Goal: Information Seeking & Learning: Learn about a topic

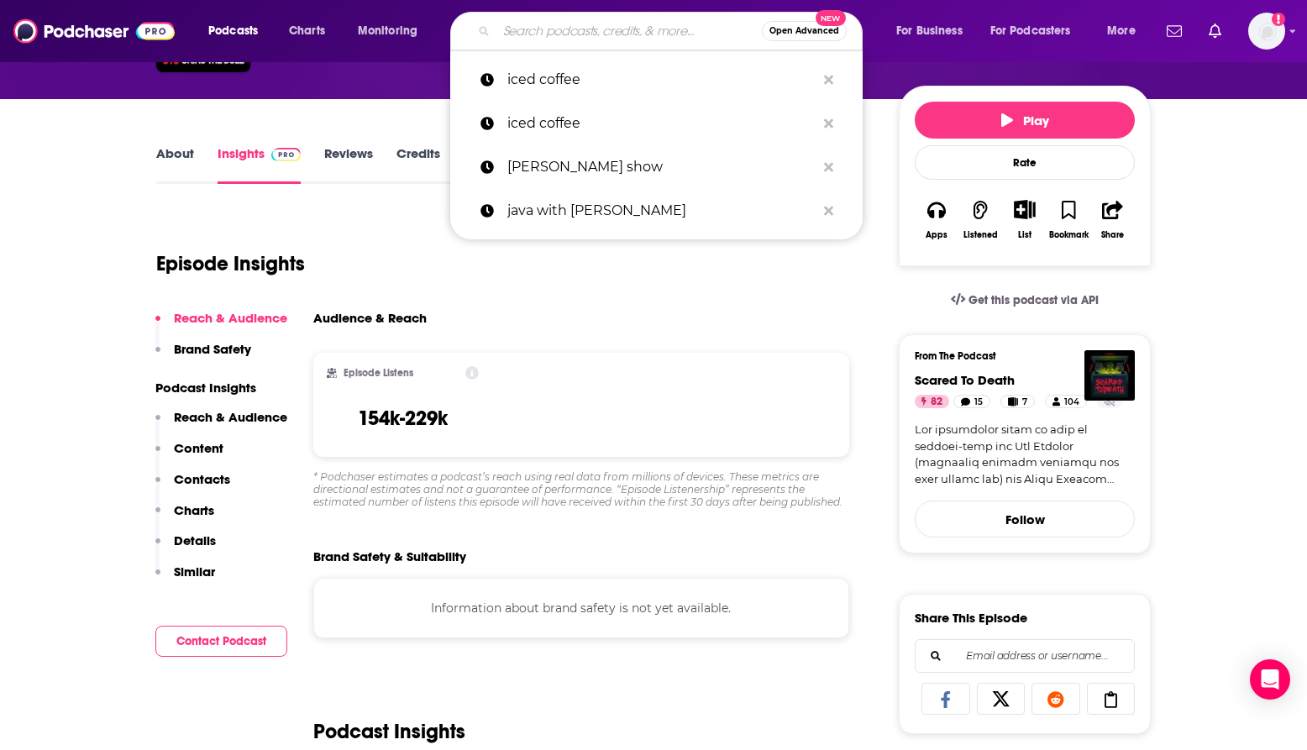
click at [667, 23] on input "Search podcasts, credits, & more..." at bounding box center [628, 31] width 265 height 27
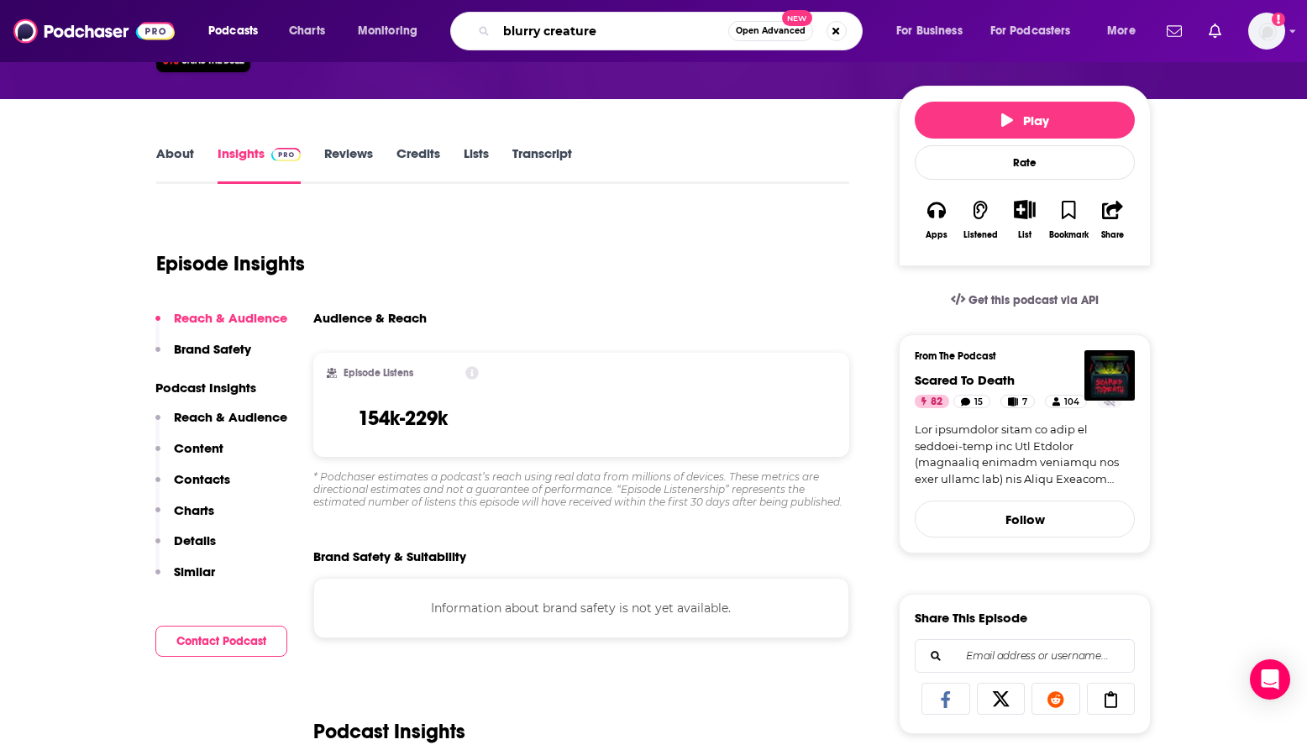
type input "blurry creatures"
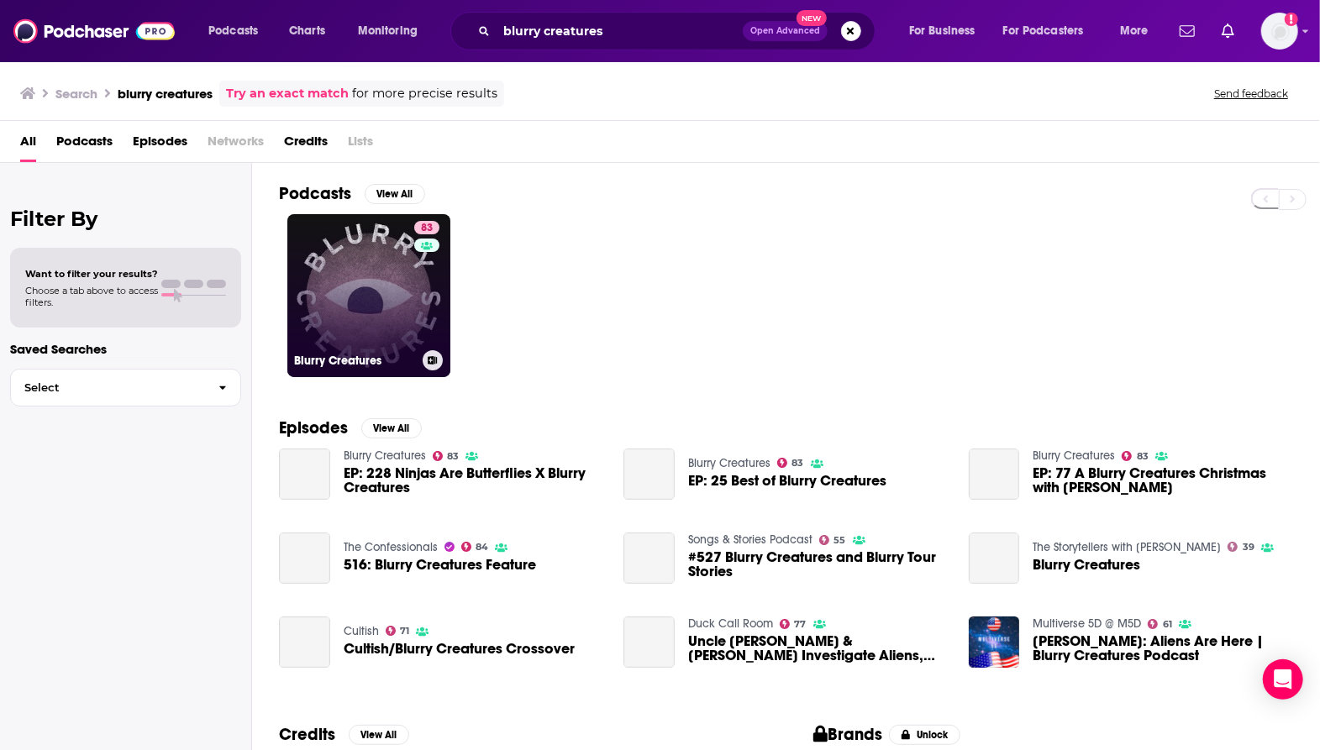
click at [379, 326] on link "83 Blurry Creatures" at bounding box center [368, 295] width 163 height 163
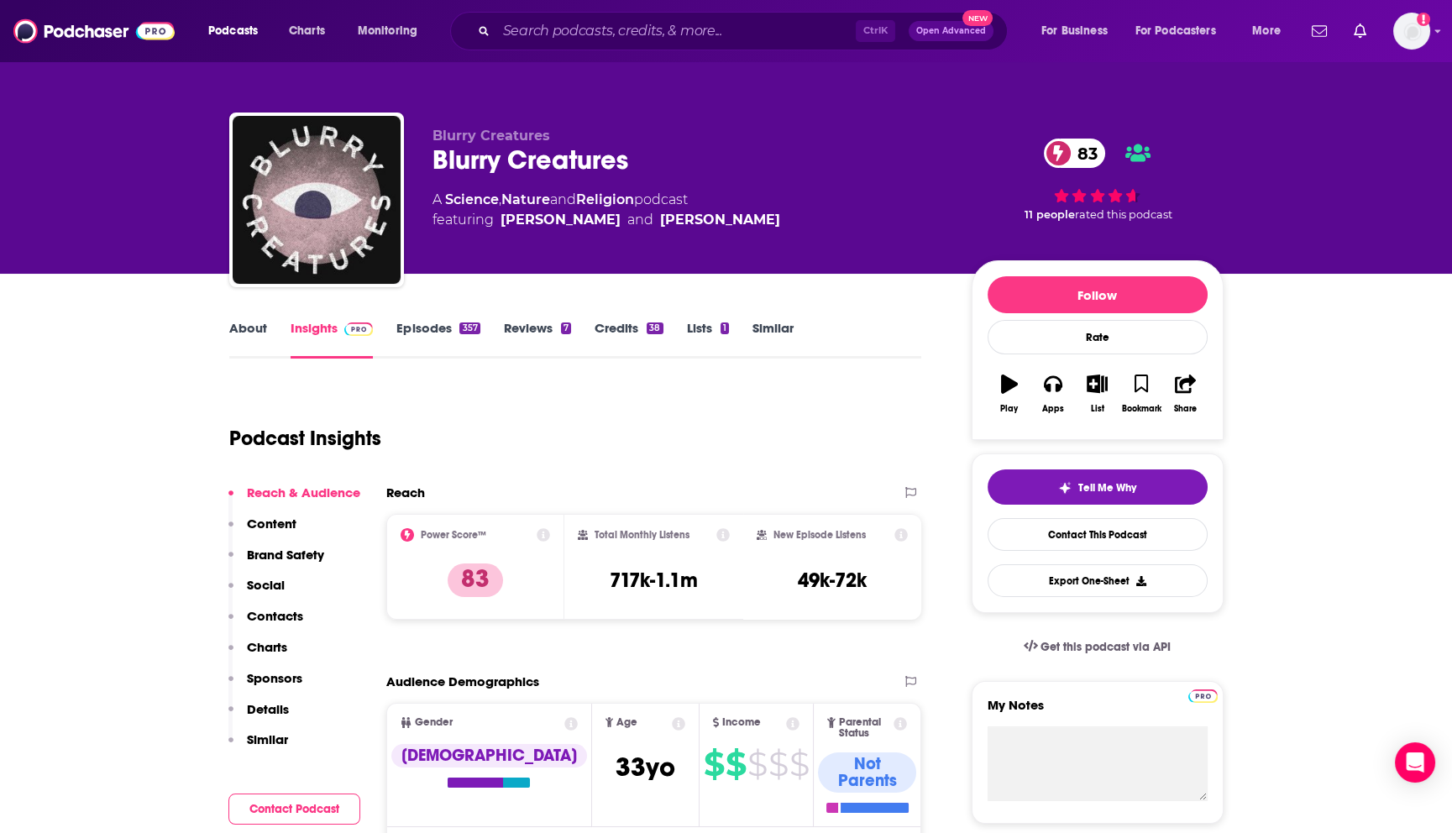
click at [131, 165] on div "Blurry Creatures Blurry Creatures 83 A Science , Nature and Religion podcast fe…" at bounding box center [726, 137] width 1452 height 274
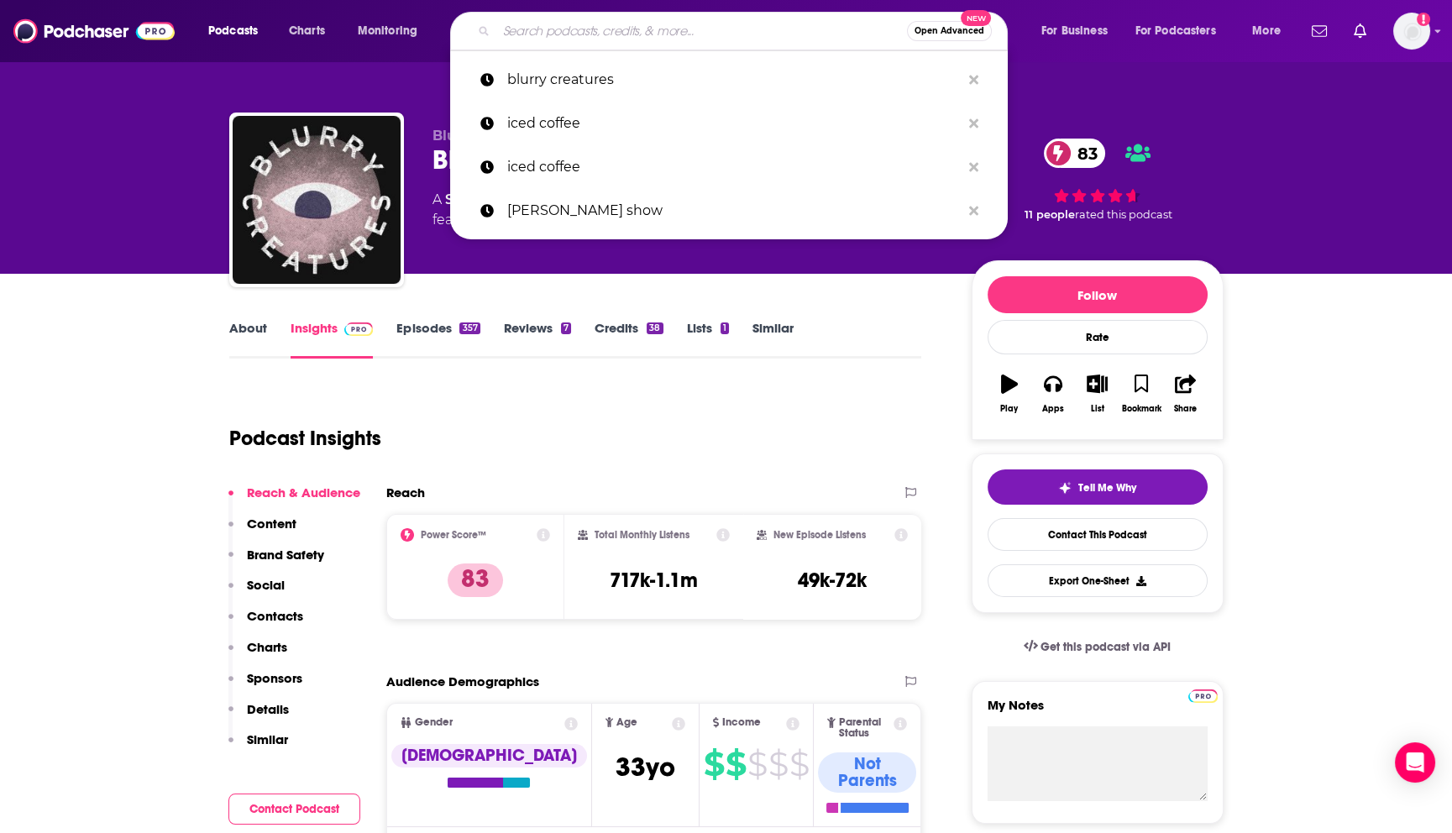
click at [618, 26] on input "Search podcasts, credits, & more..." at bounding box center [701, 31] width 411 height 27
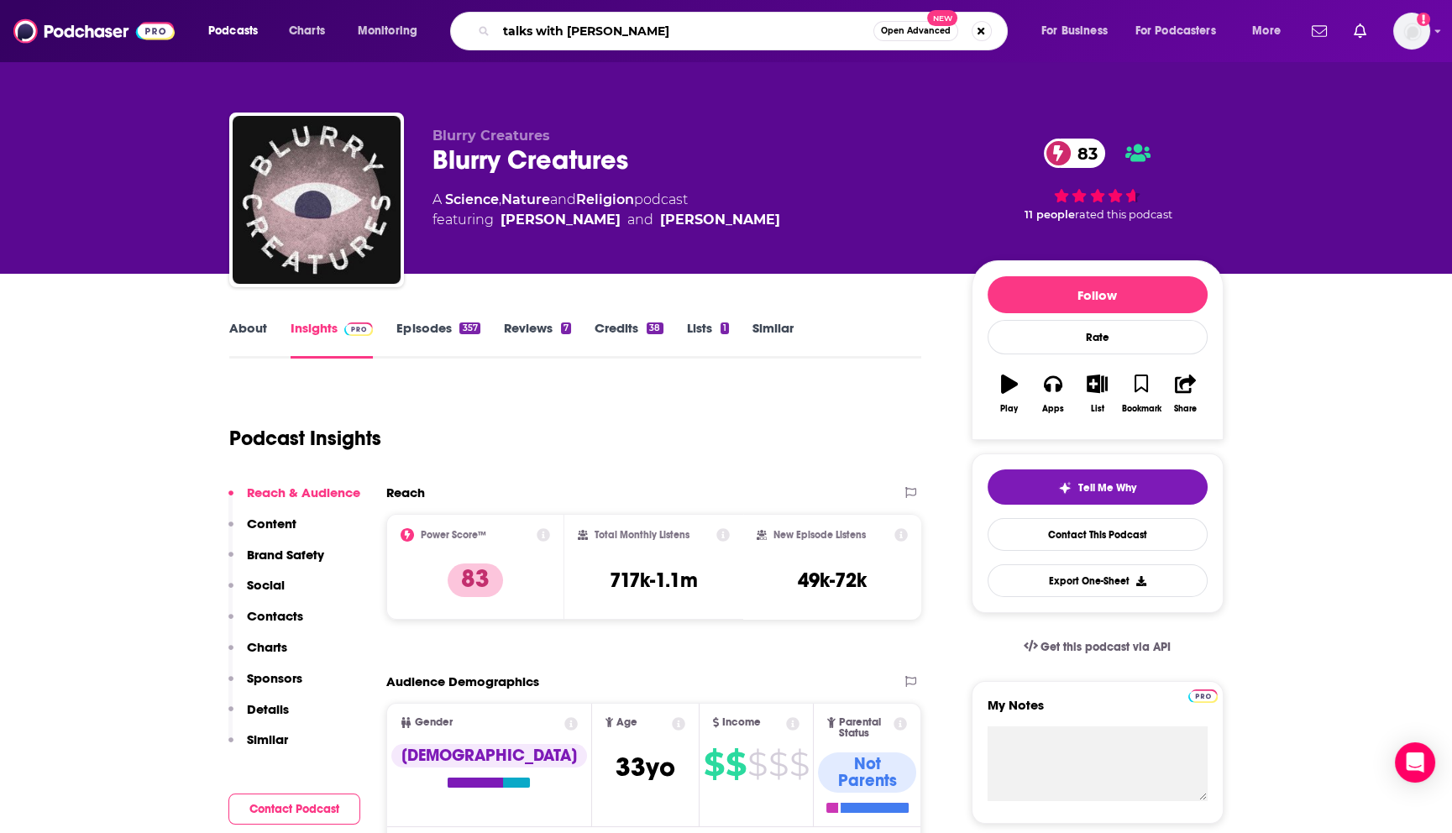
type input "talks with [PERSON_NAME]"
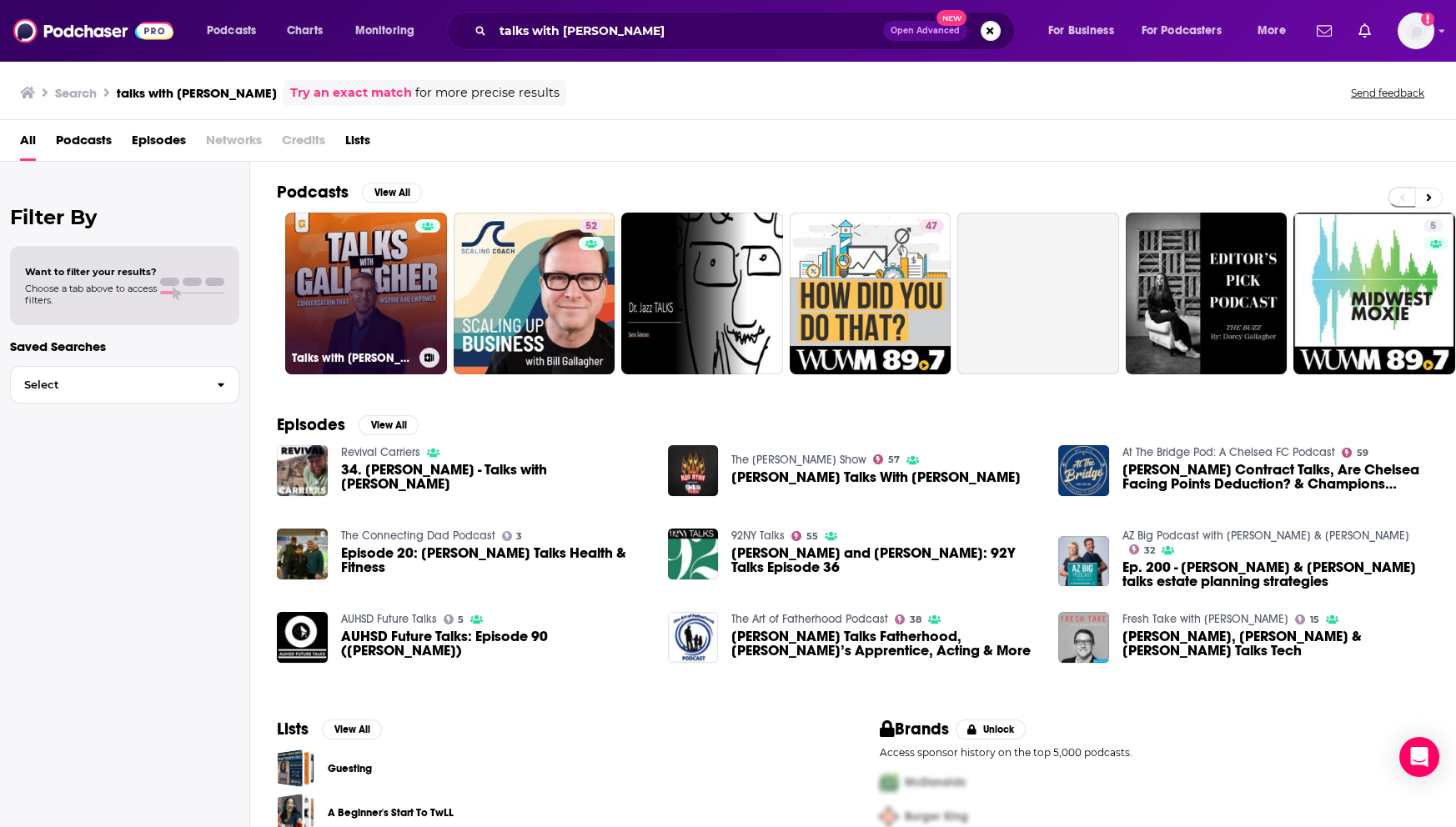
click at [351, 298] on link "Talks with [PERSON_NAME]" at bounding box center [365, 293] width 162 height 162
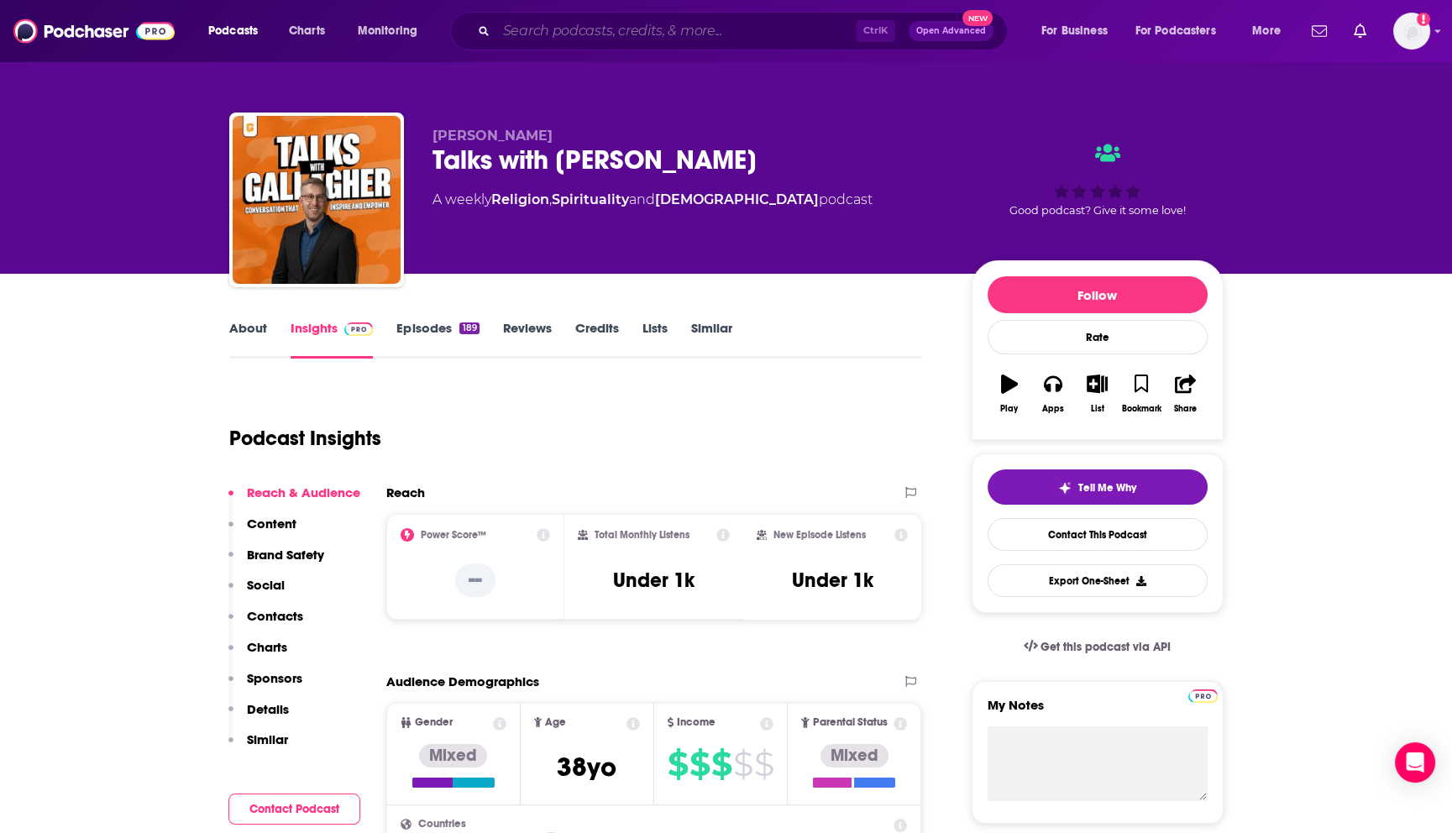
click at [592, 27] on input "Search podcasts, credits, & more..." at bounding box center [676, 31] width 360 height 27
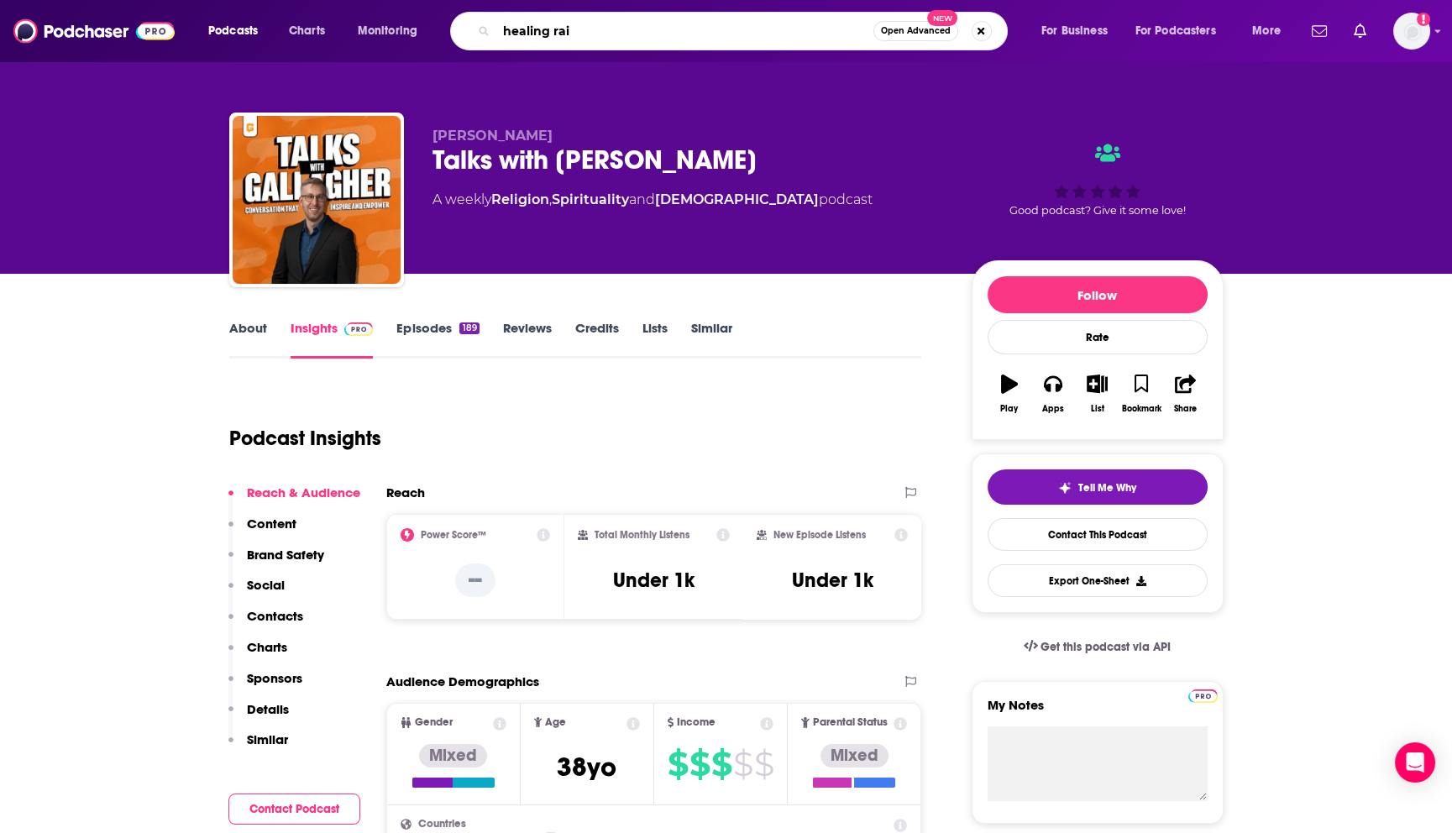
type input "healing rain"
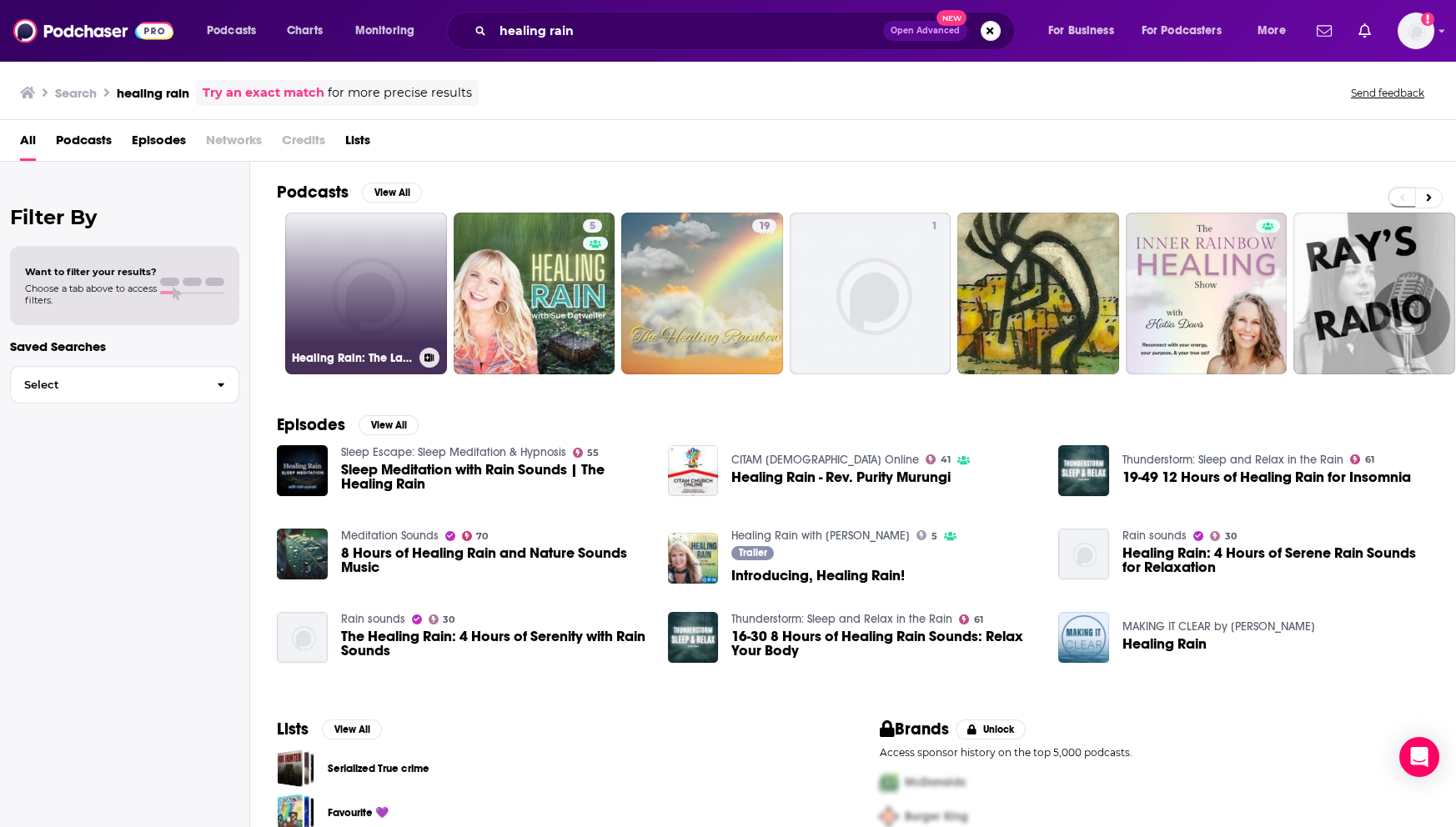
click at [359, 300] on link "Healing Rain: The Latter Rain for the Soul" at bounding box center [365, 293] width 162 height 162
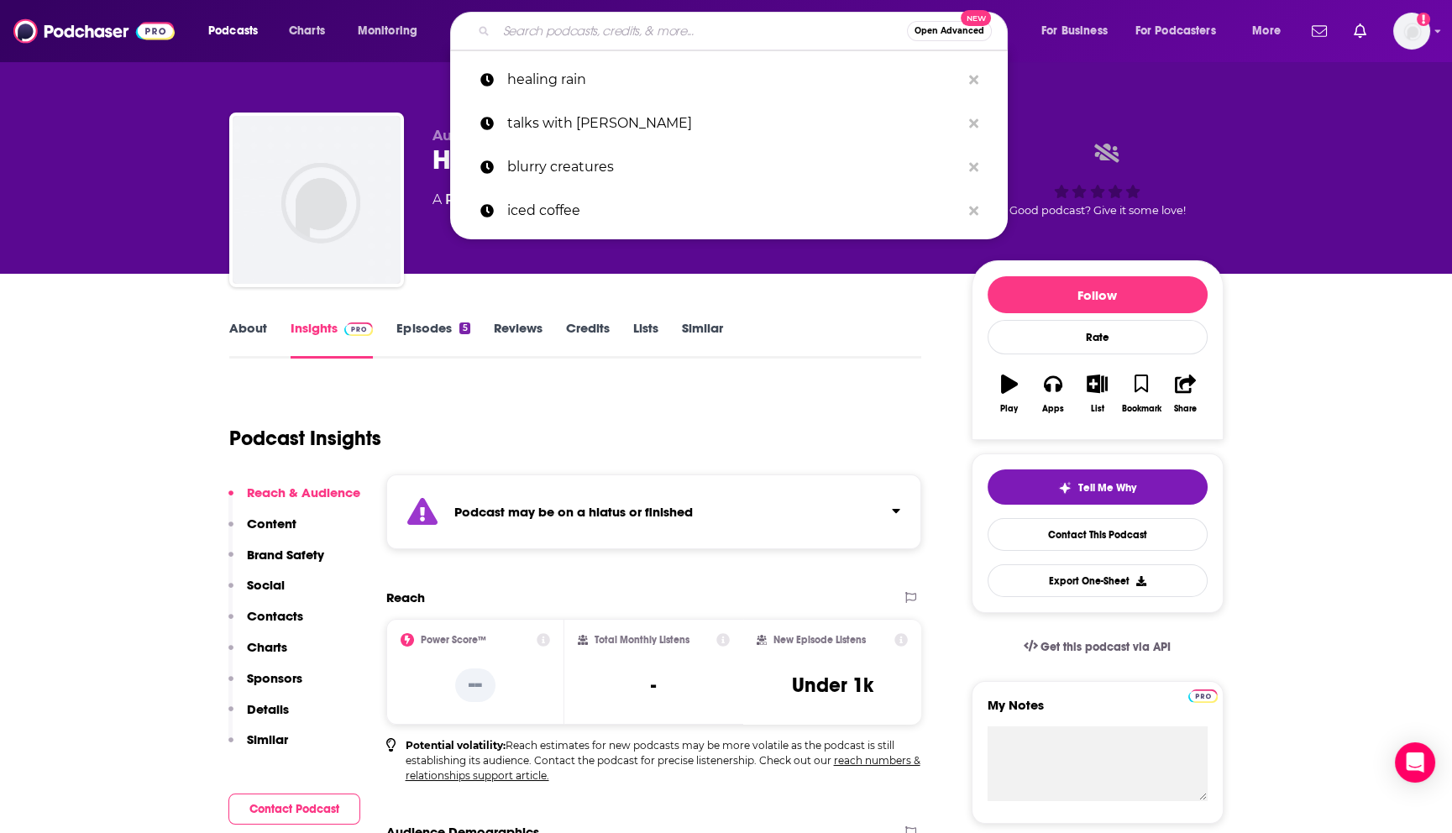
click at [540, 34] on input "Search podcasts, credits, & more..." at bounding box center [701, 31] width 411 height 27
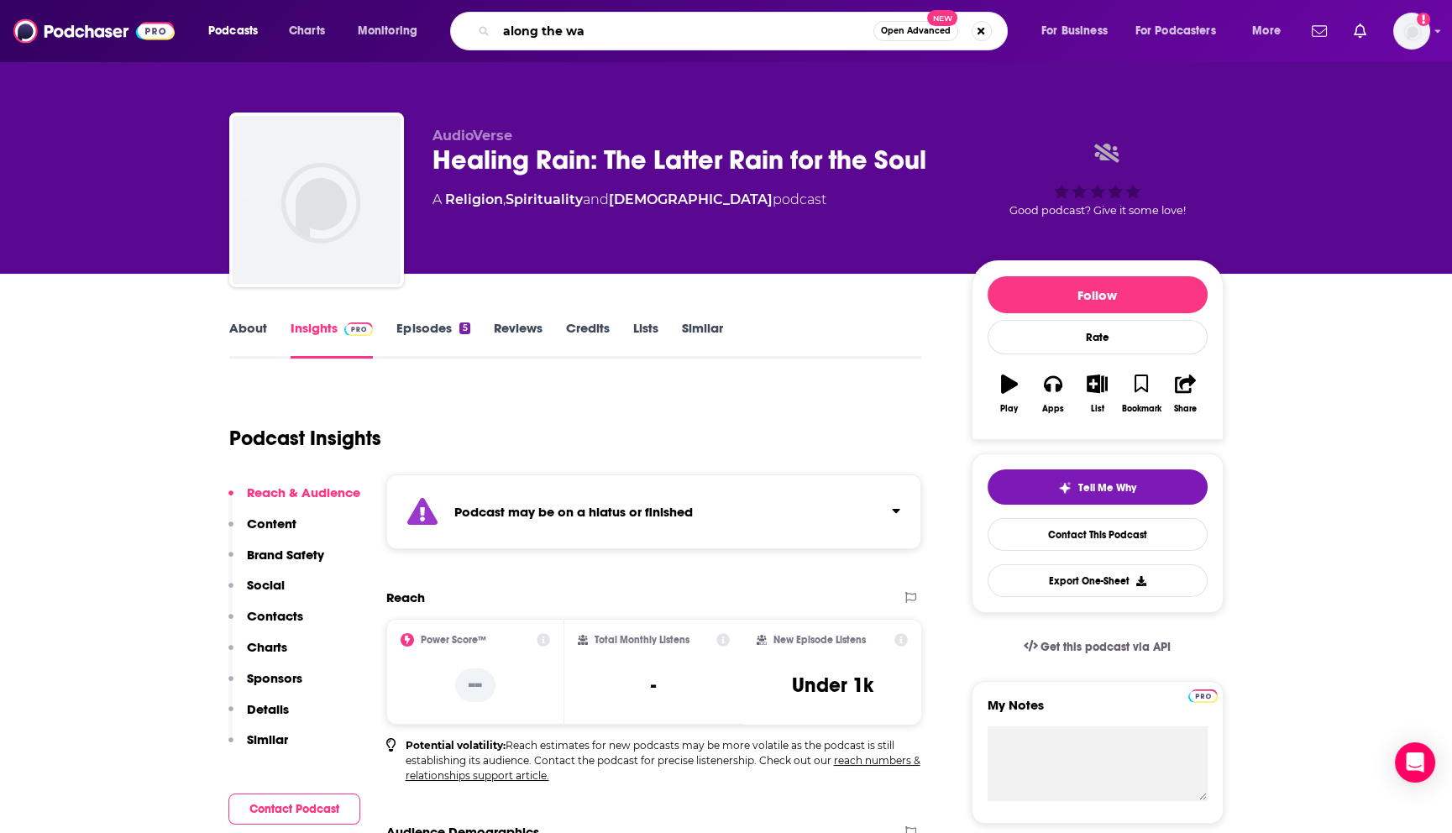
type input "along the way"
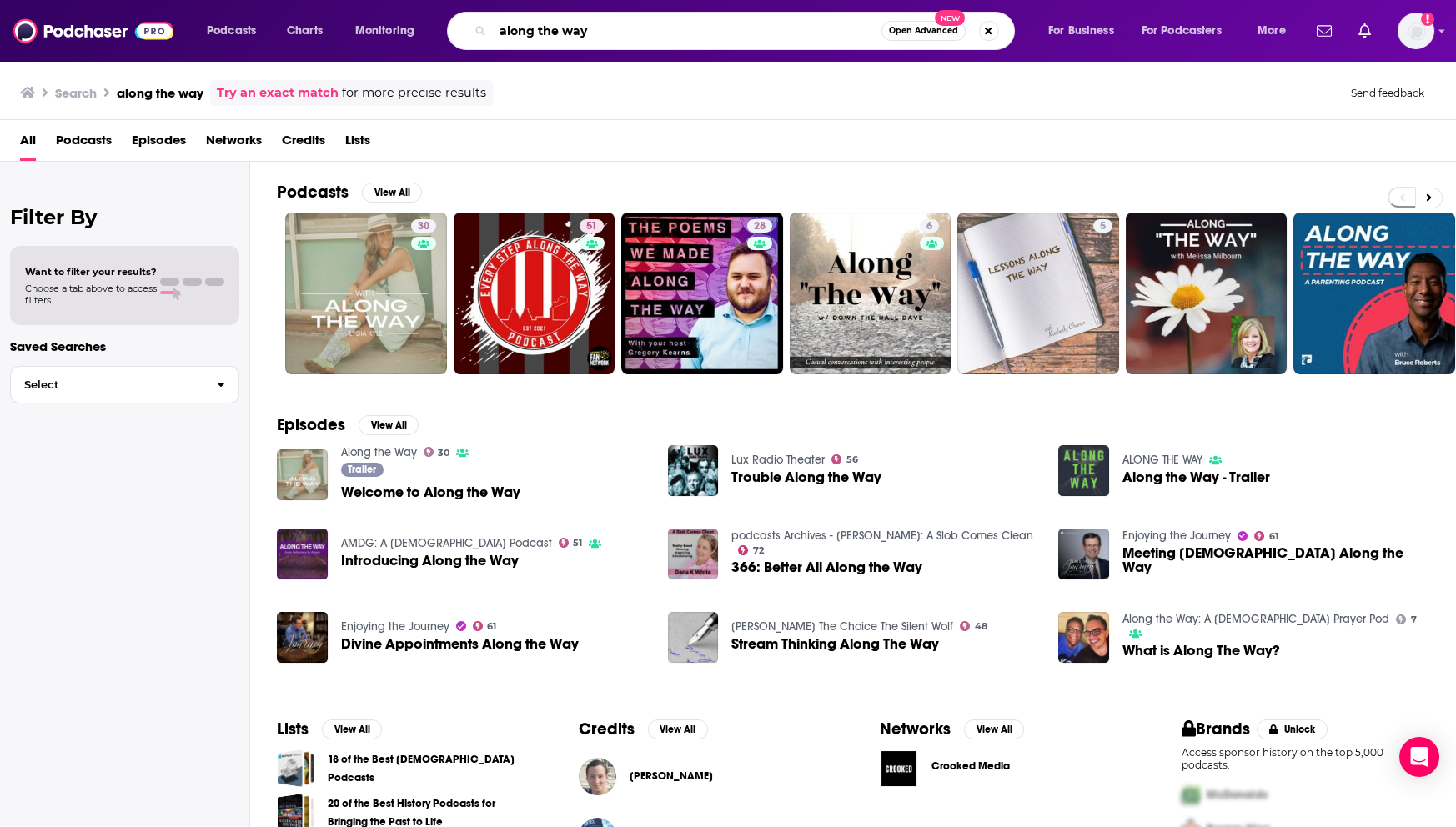
drag, startPoint x: 591, startPoint y: 29, endPoint x: 477, endPoint y: 45, distance: 115.1
click at [477, 45] on div "along the way Open Advanced New" at bounding box center [730, 31] width 568 height 39
type input "ninjas are butterflies"
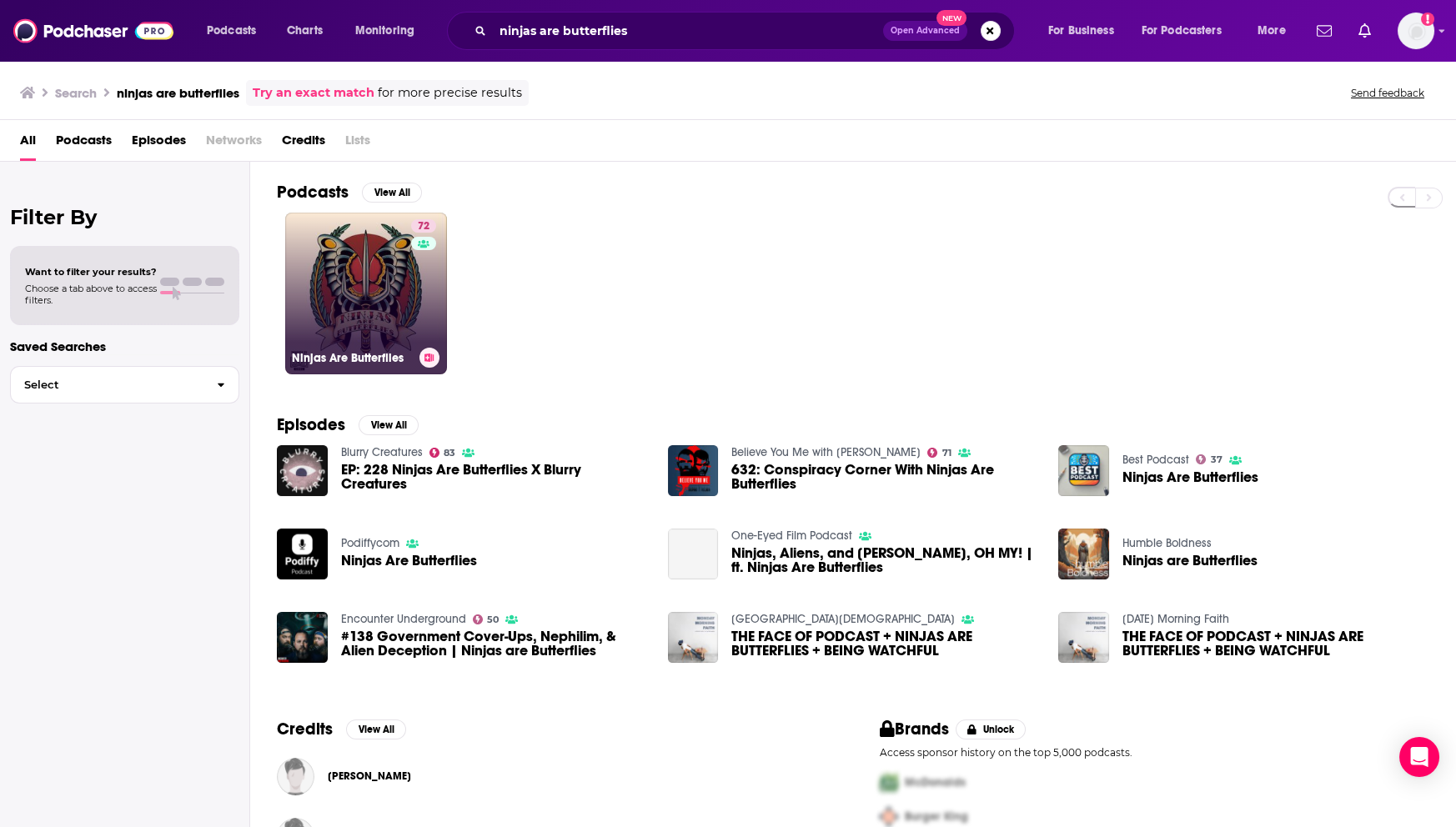
click at [338, 278] on link "72 Ninjas Are Butterflies" at bounding box center [365, 293] width 162 height 162
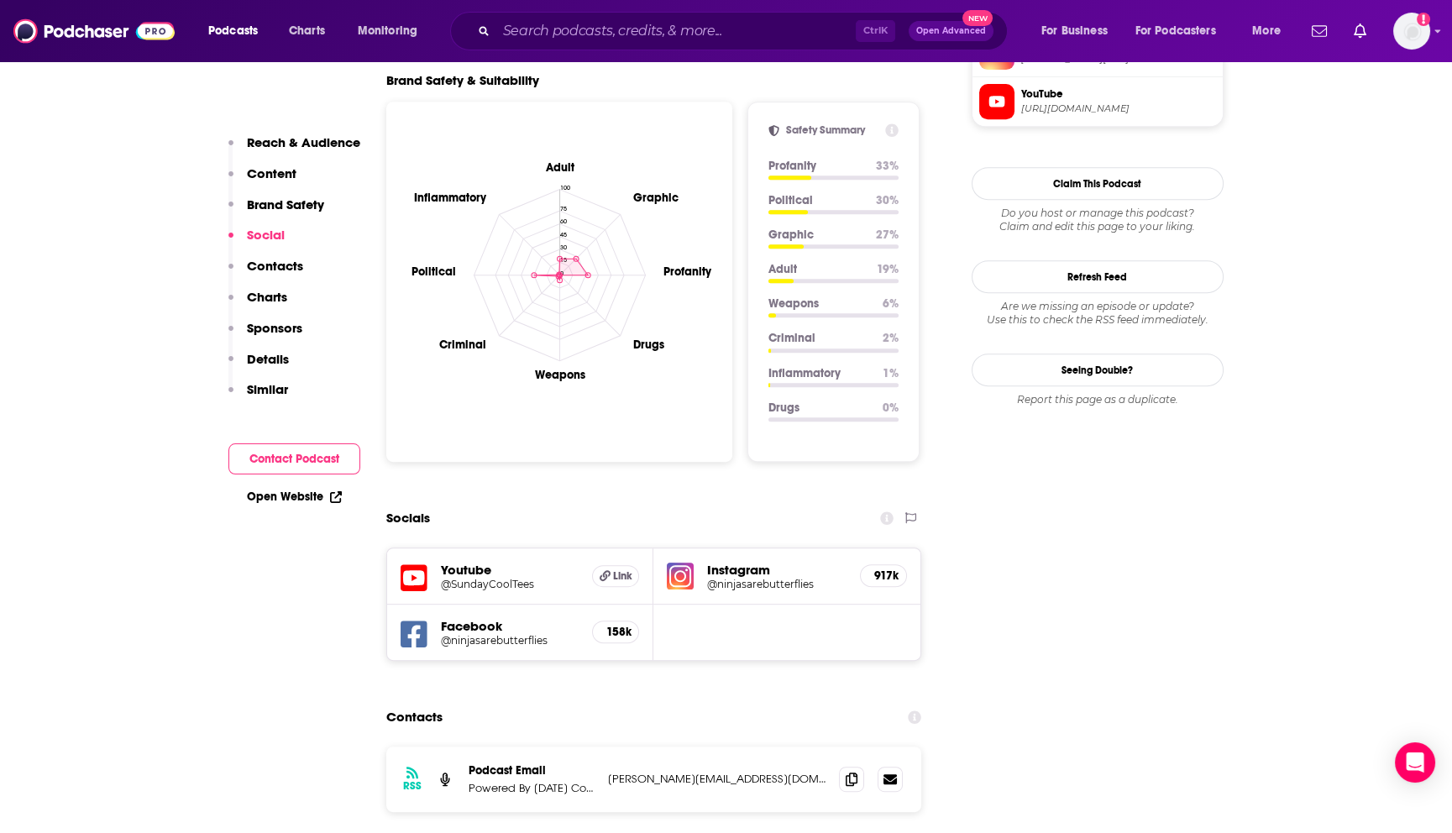
scroll to position [1680, 0]
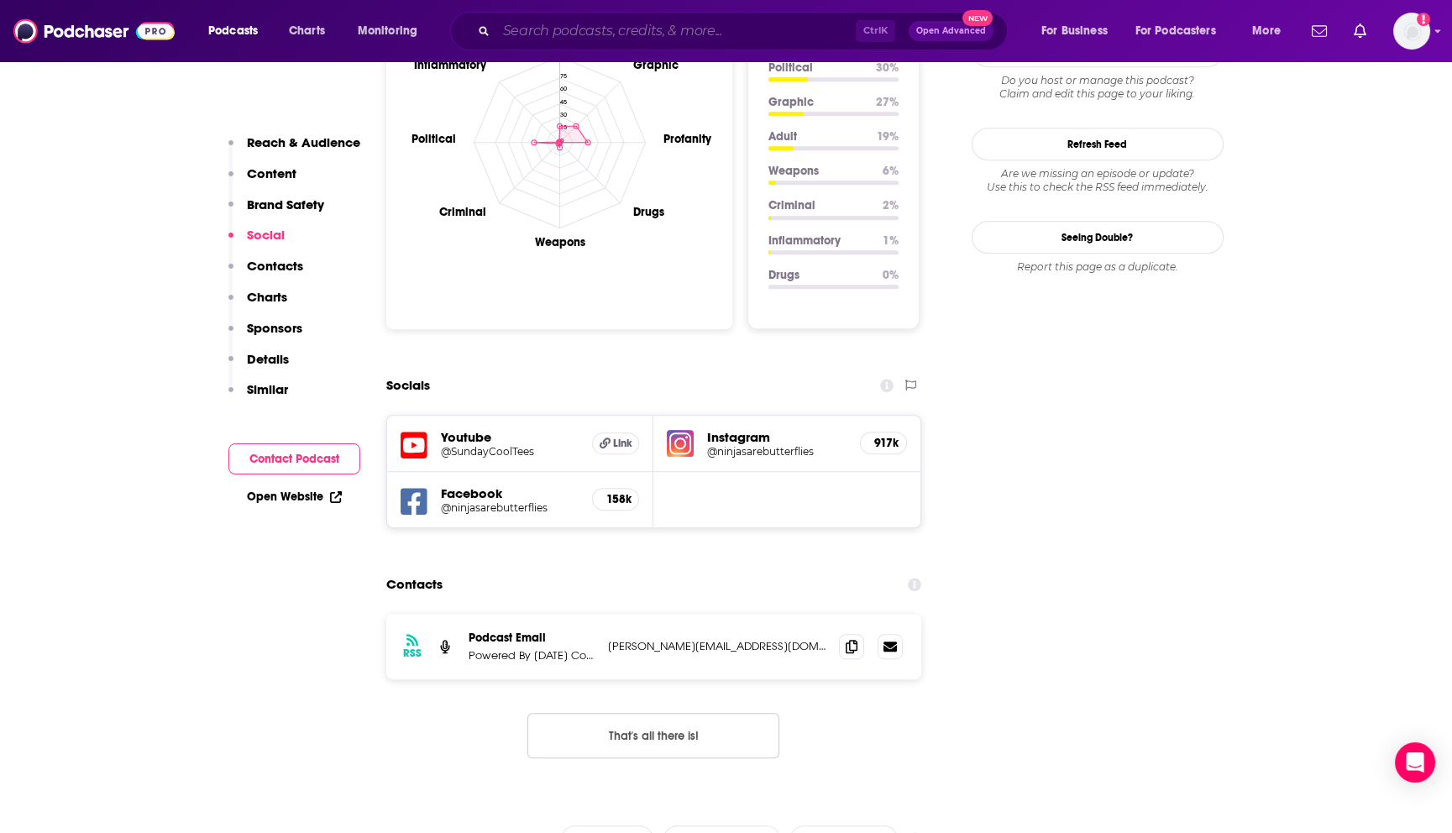
click at [613, 38] on input "Search podcasts, credits, & more..." at bounding box center [676, 31] width 360 height 27
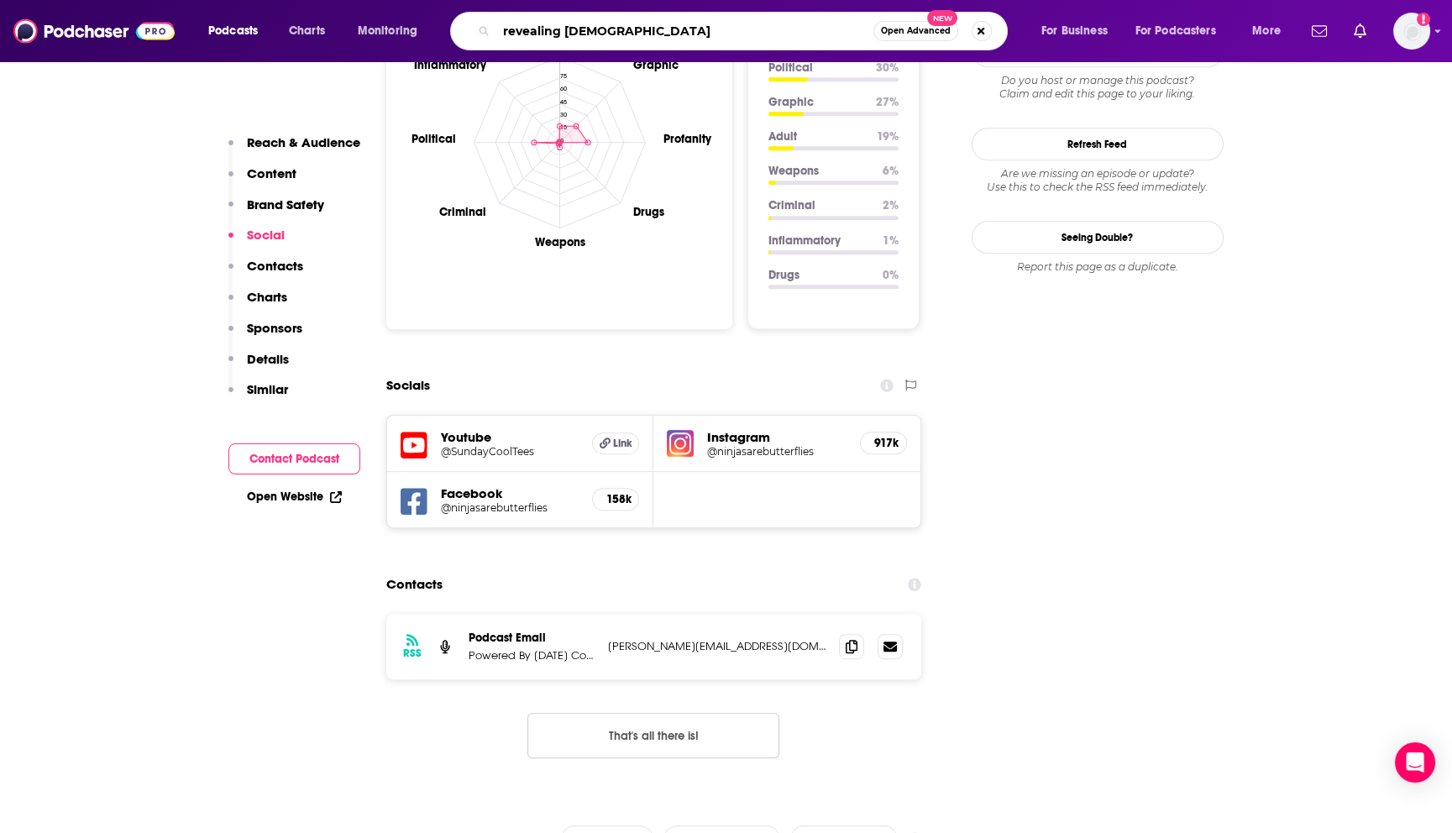
type input "revealing [DEMOGRAPHIC_DATA]"
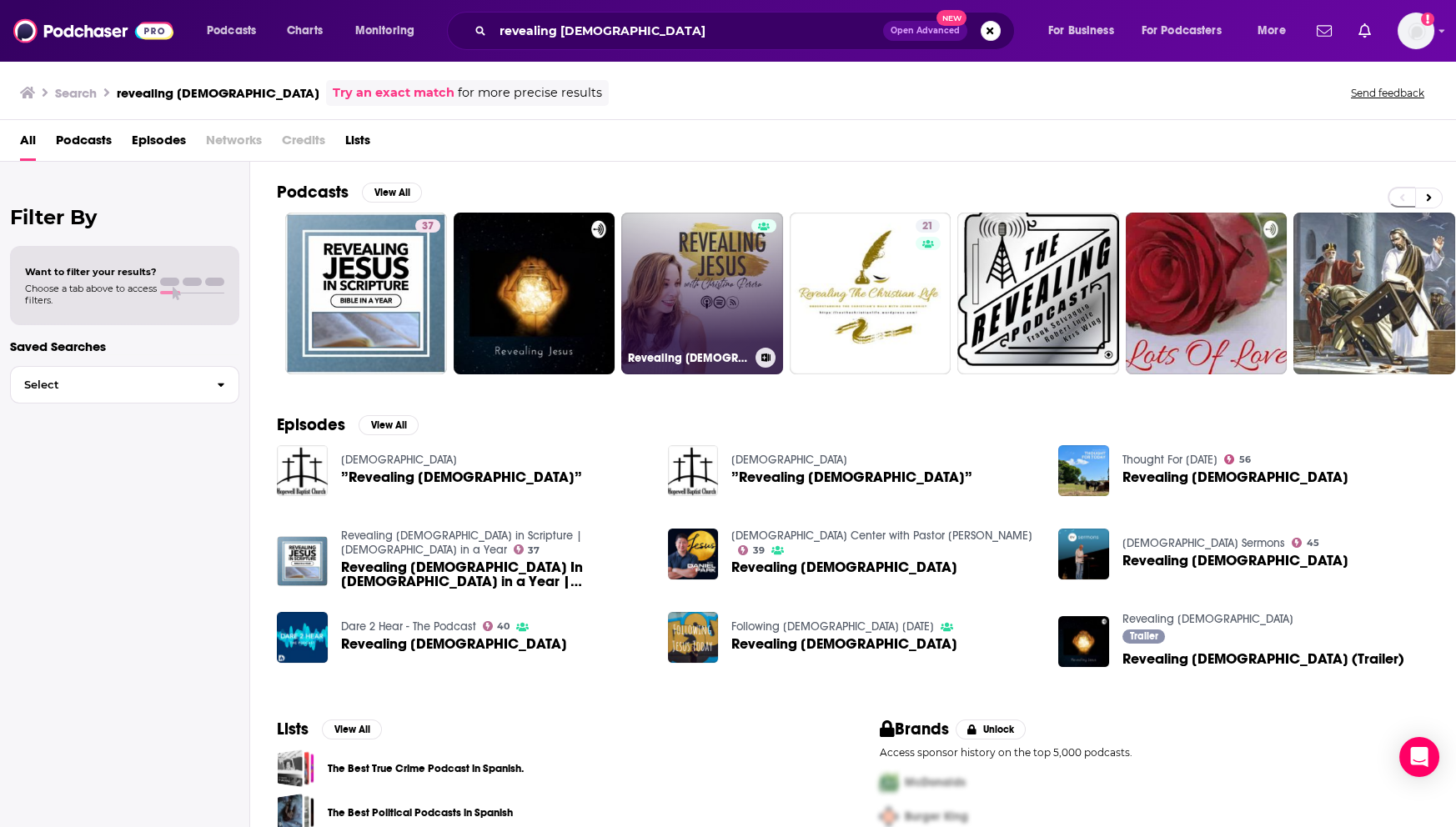
click at [703, 276] on link "Revealing [DEMOGRAPHIC_DATA] with [PERSON_NAME]" at bounding box center [702, 293] width 162 height 162
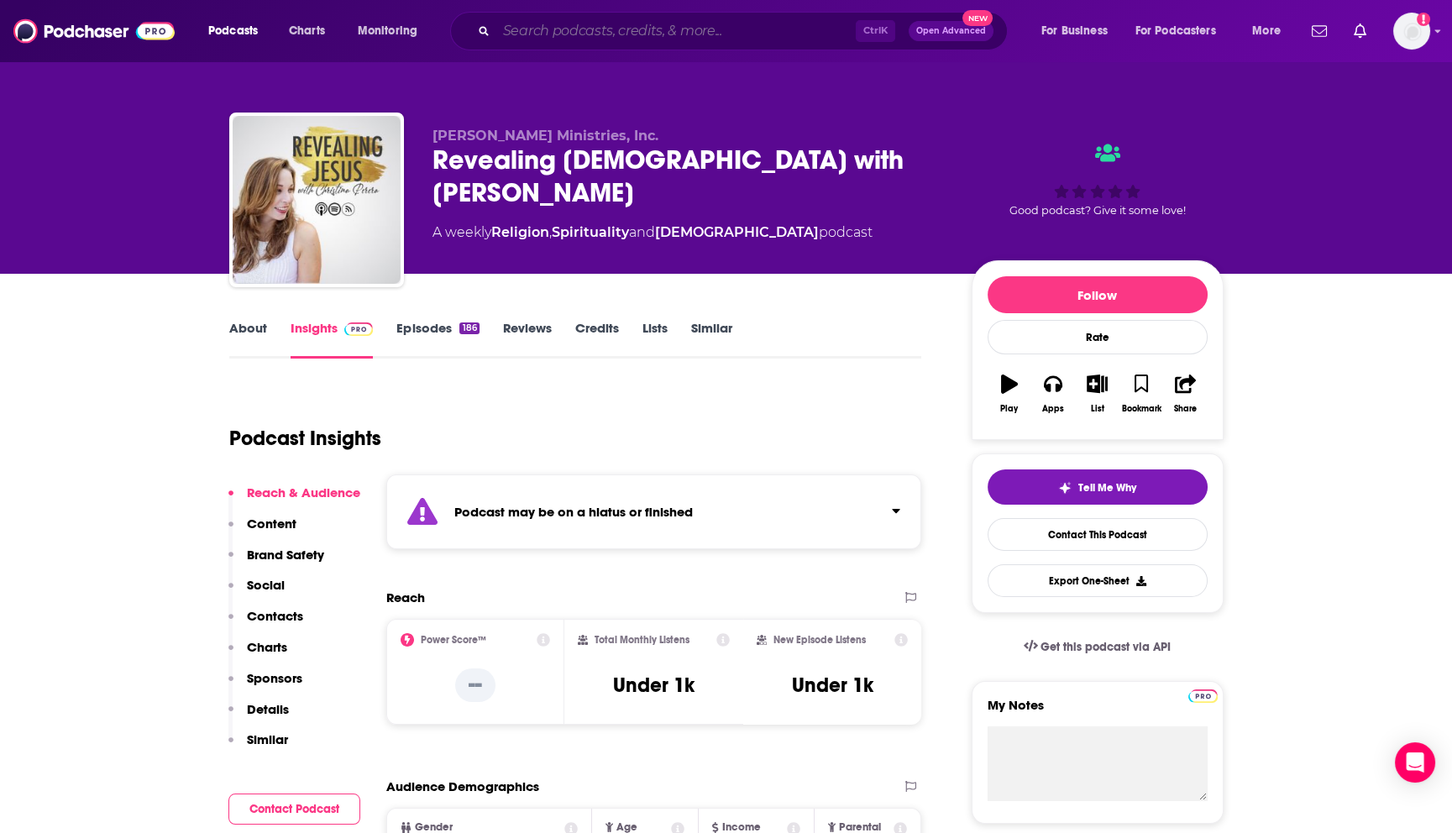
click at [555, 35] on input "Search podcasts, credits, & more..." at bounding box center [676, 31] width 360 height 27
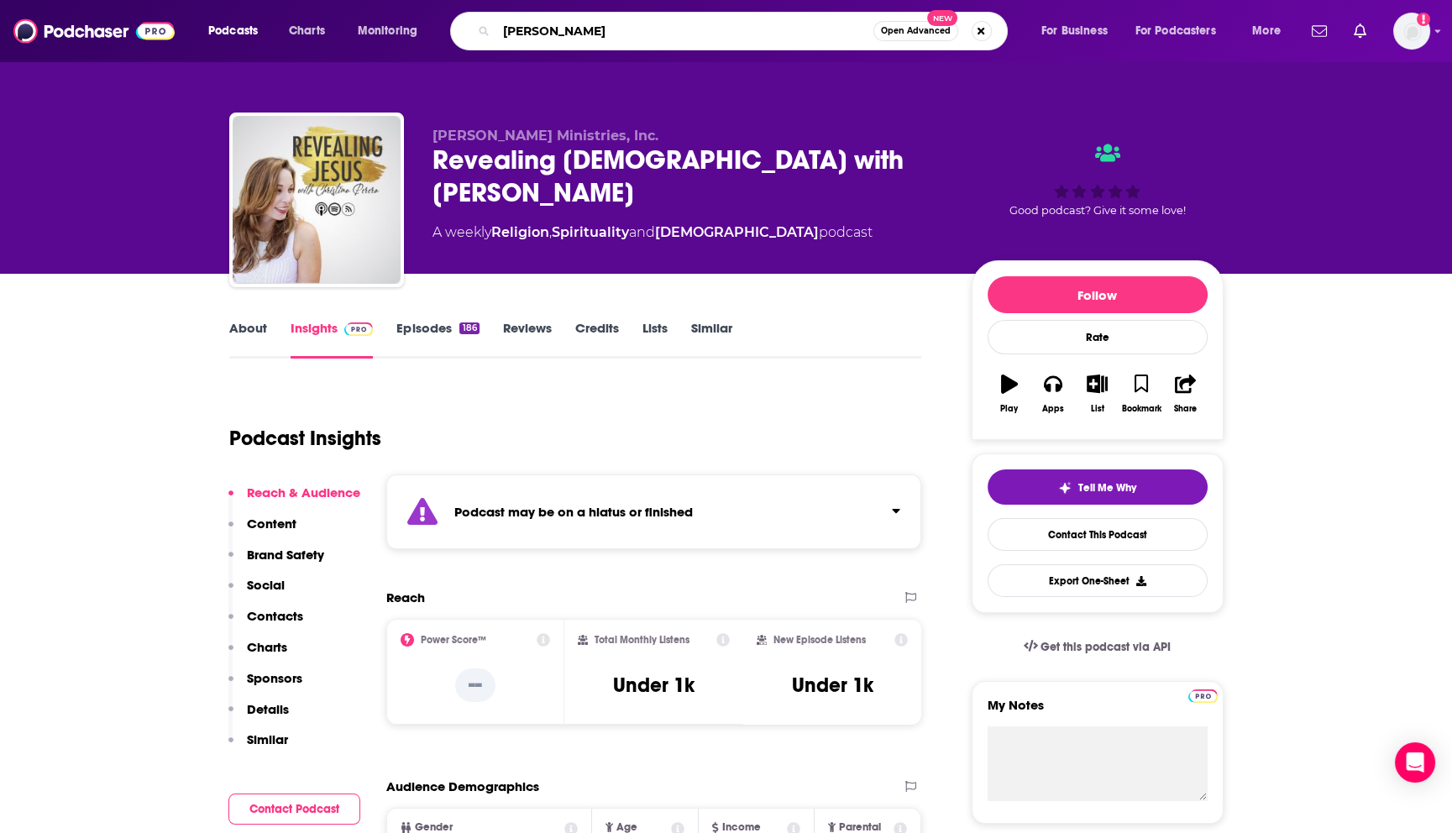
type input "[PERSON_NAME]"
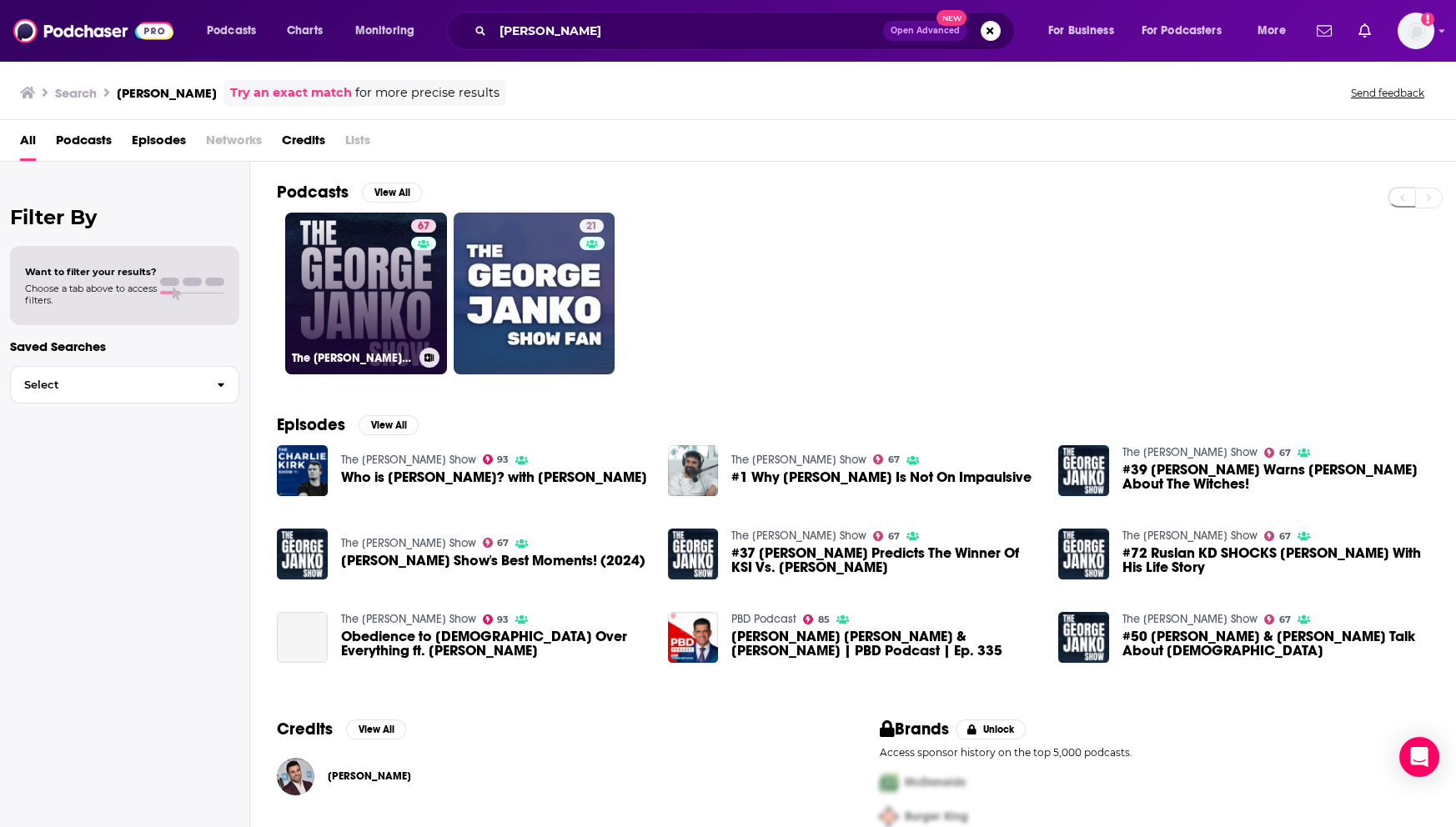
click at [367, 267] on link "67 The [PERSON_NAME] Show" at bounding box center [365, 293] width 162 height 162
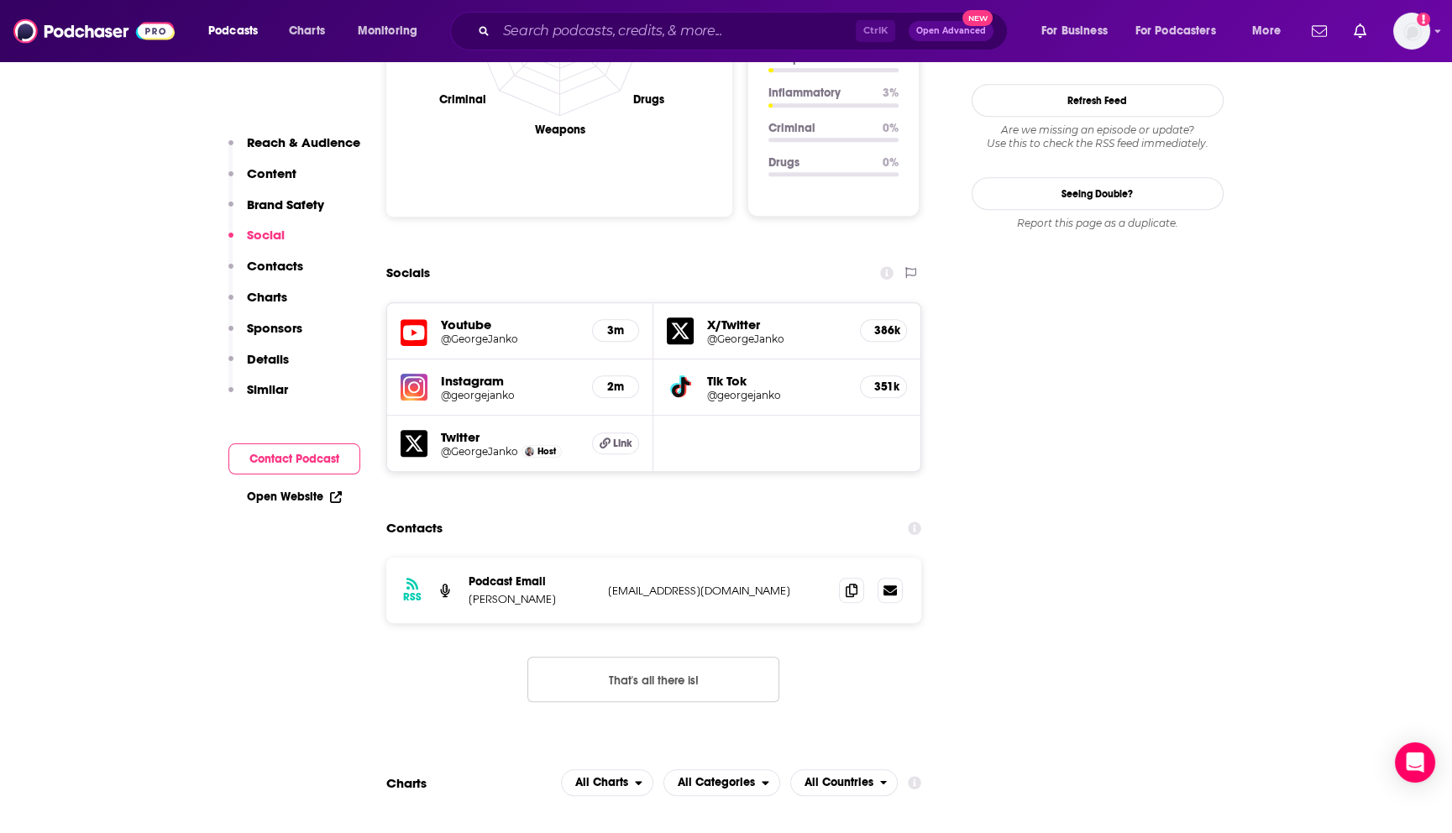
scroll to position [2053, 0]
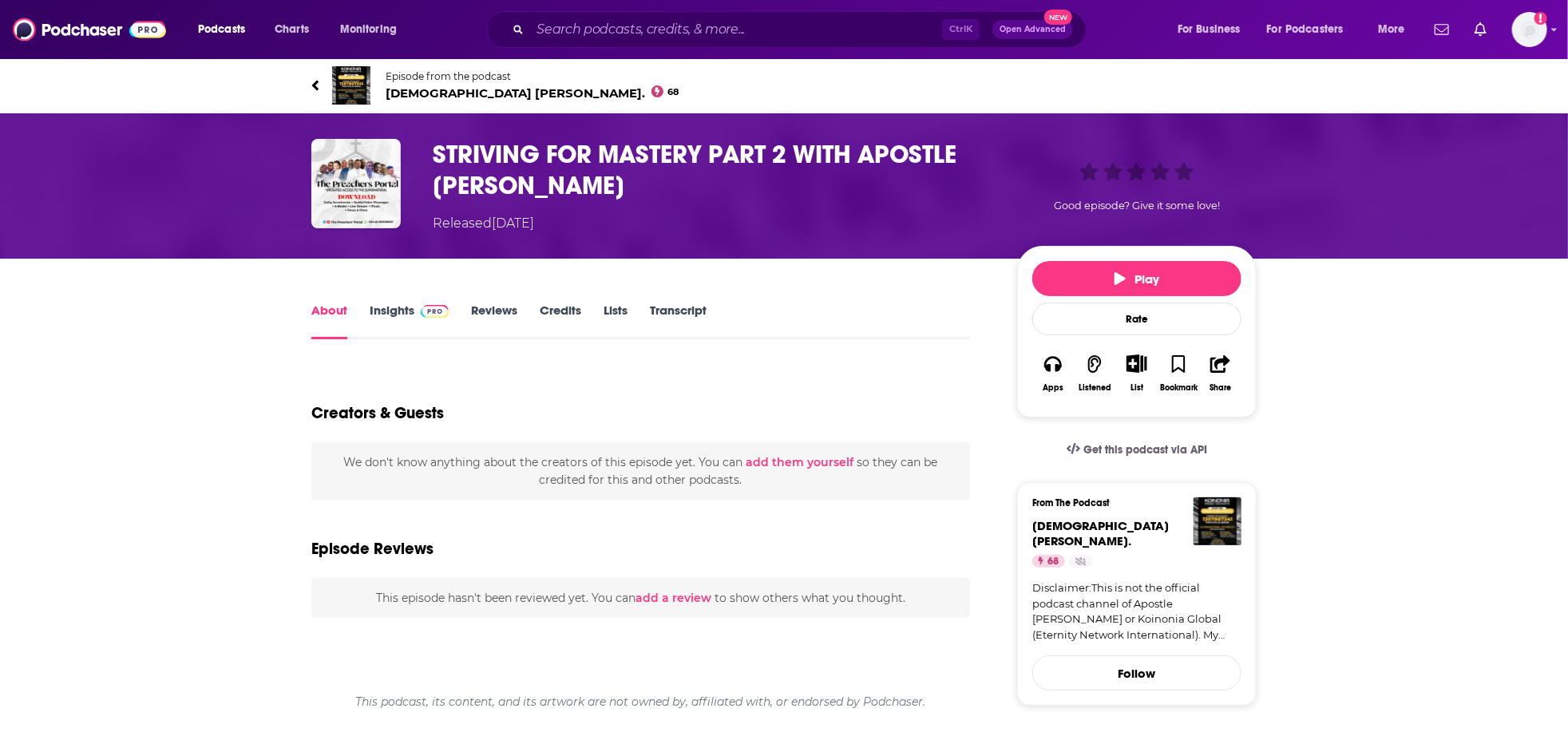
click at [378, 312] on link "Insights" at bounding box center [409, 320] width 79 height 37
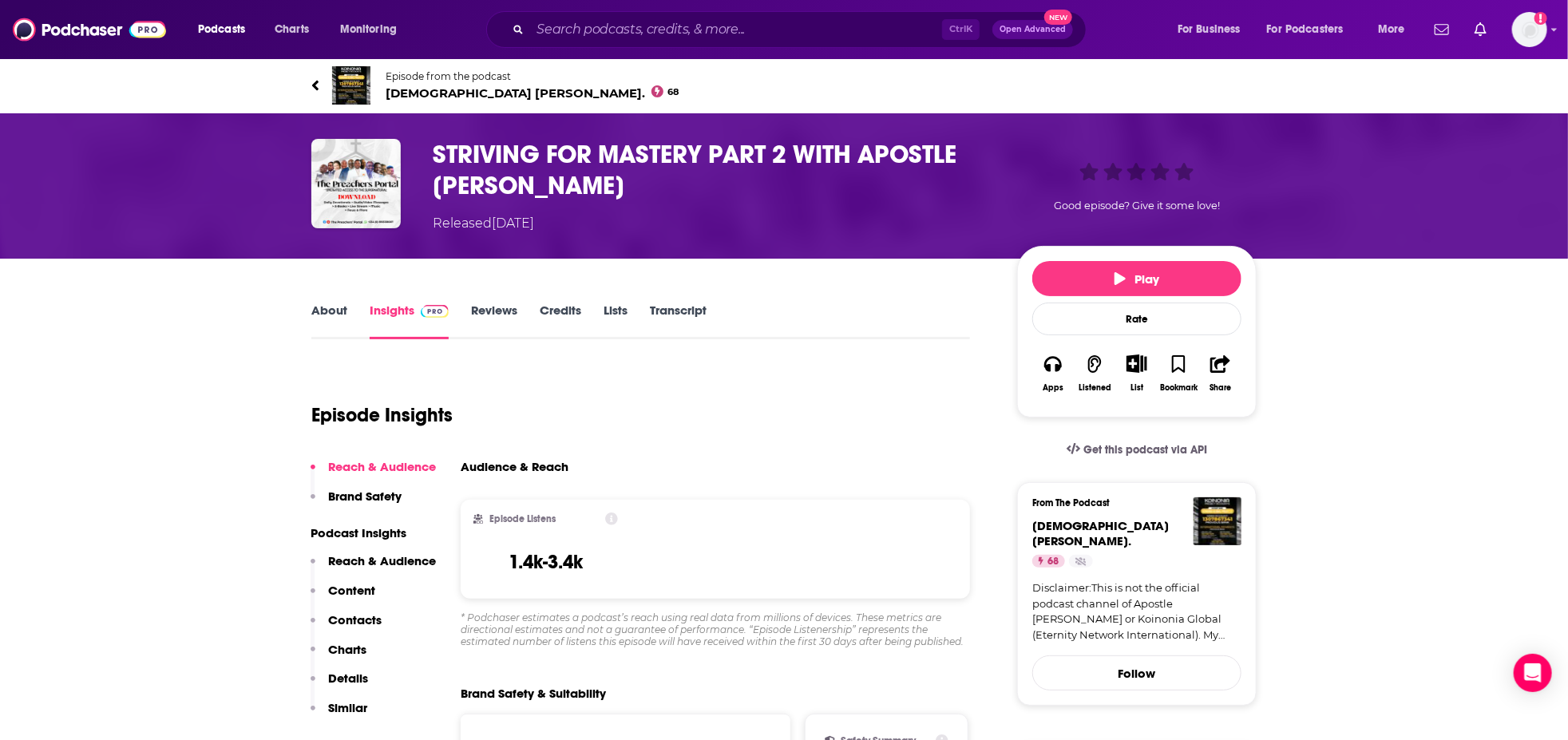
click at [474, 178] on h3 "STRIVING FOR MASTERY PART 2 WITH APOSTLE JOSHUA SELMAN" at bounding box center [712, 170] width 559 height 63
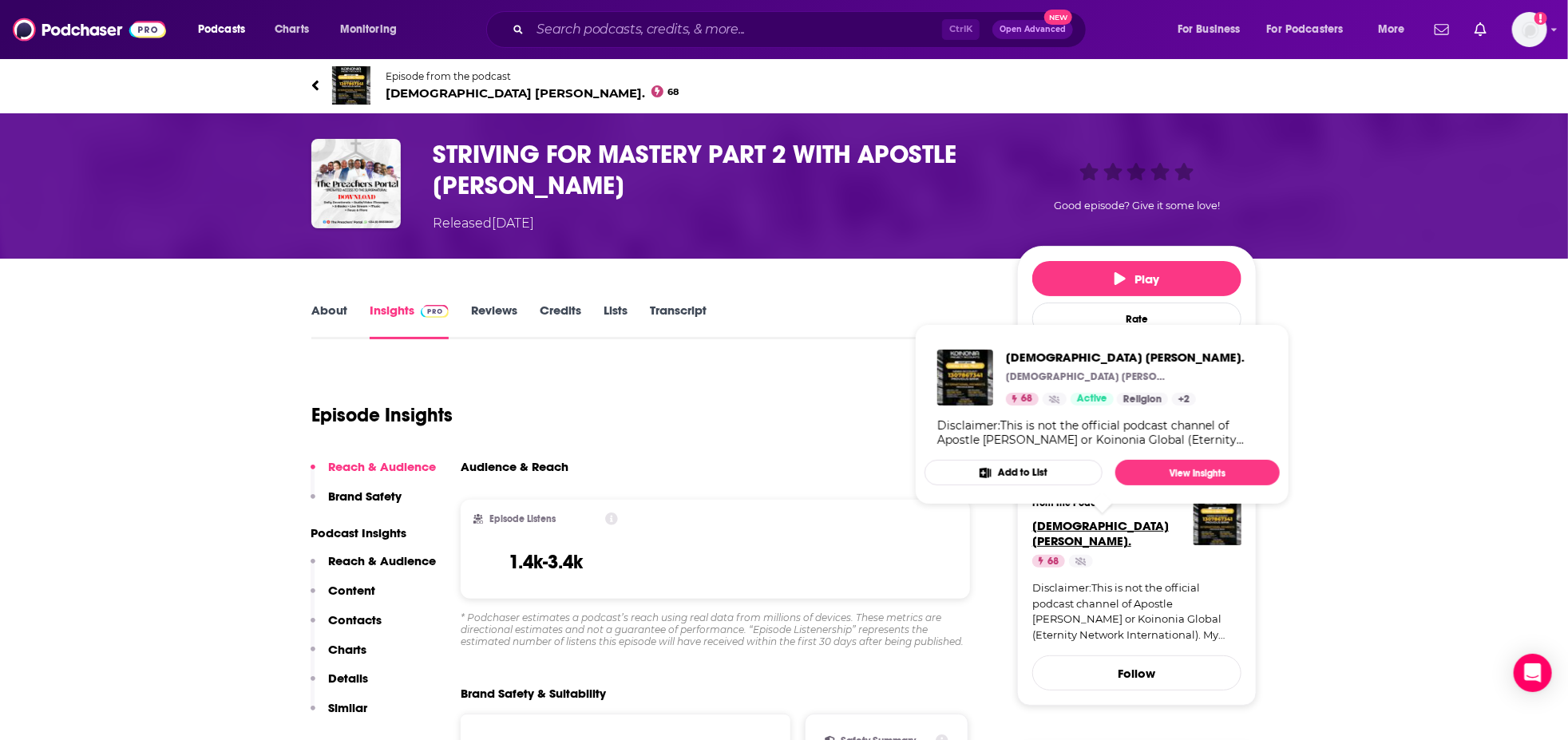
click at [1131, 526] on span "Apostle Joshua Selman." at bounding box center [1100, 533] width 137 height 30
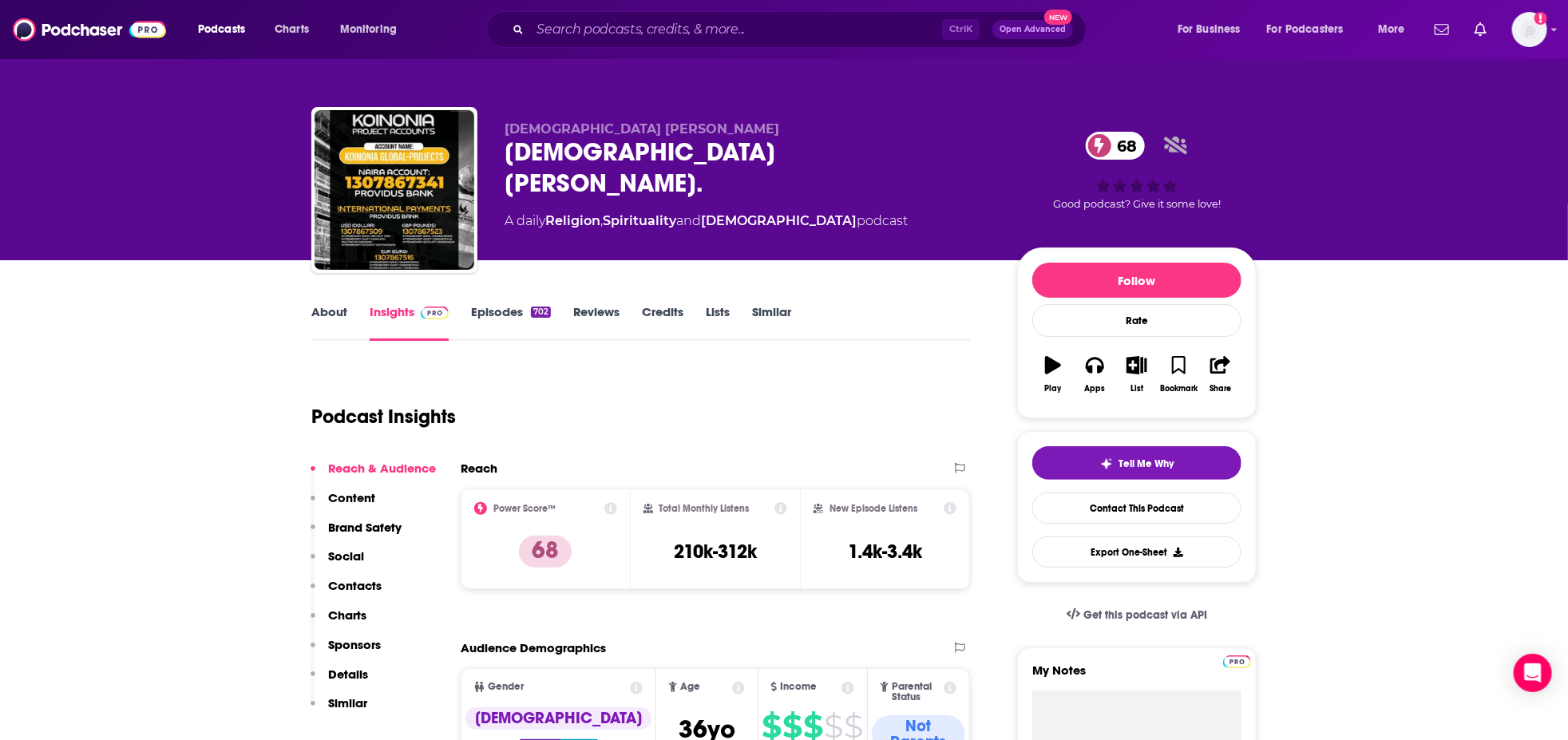
click at [492, 313] on link "Episodes 702" at bounding box center [511, 322] width 80 height 37
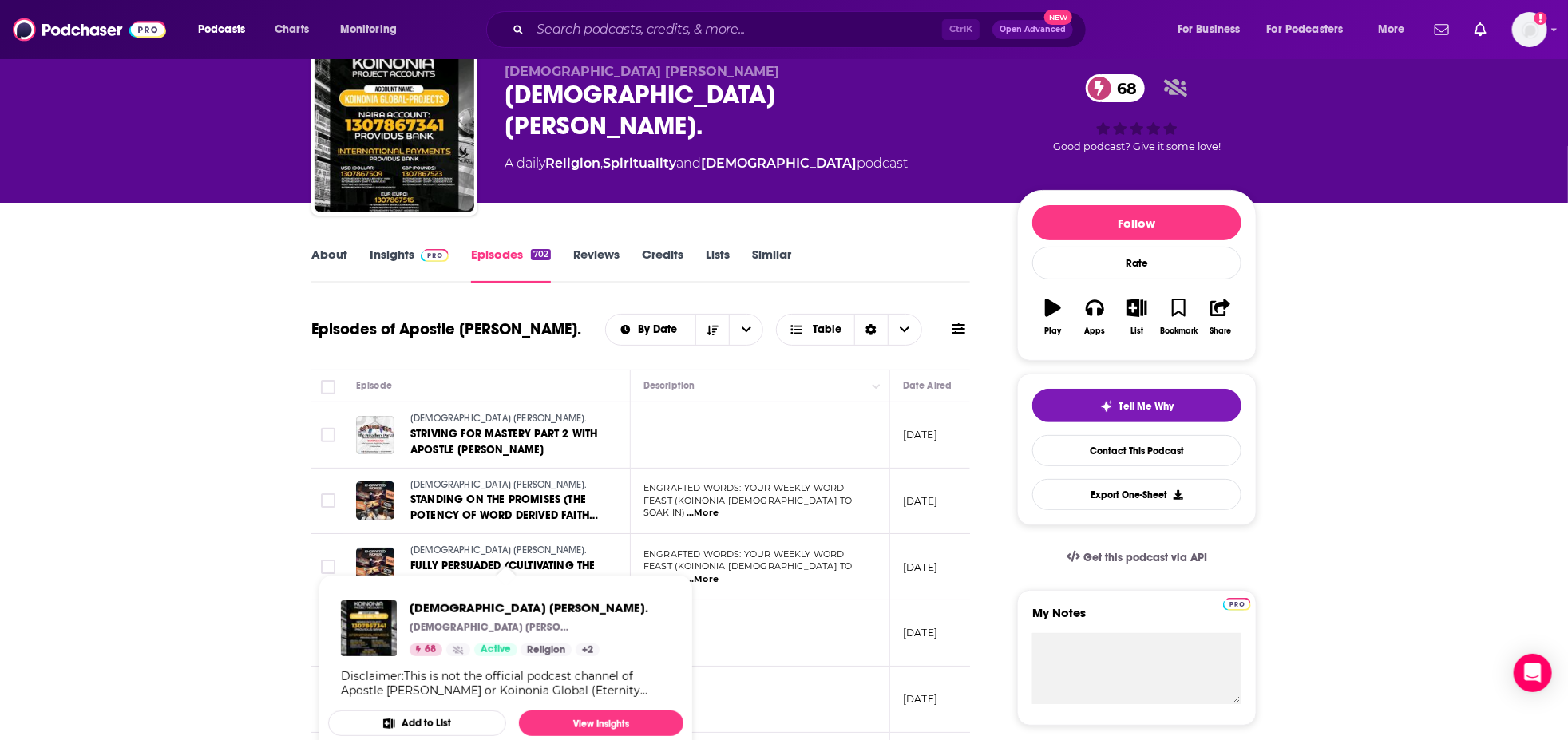
scroll to position [88, 0]
